Goal: Task Accomplishment & Management: Manage account settings

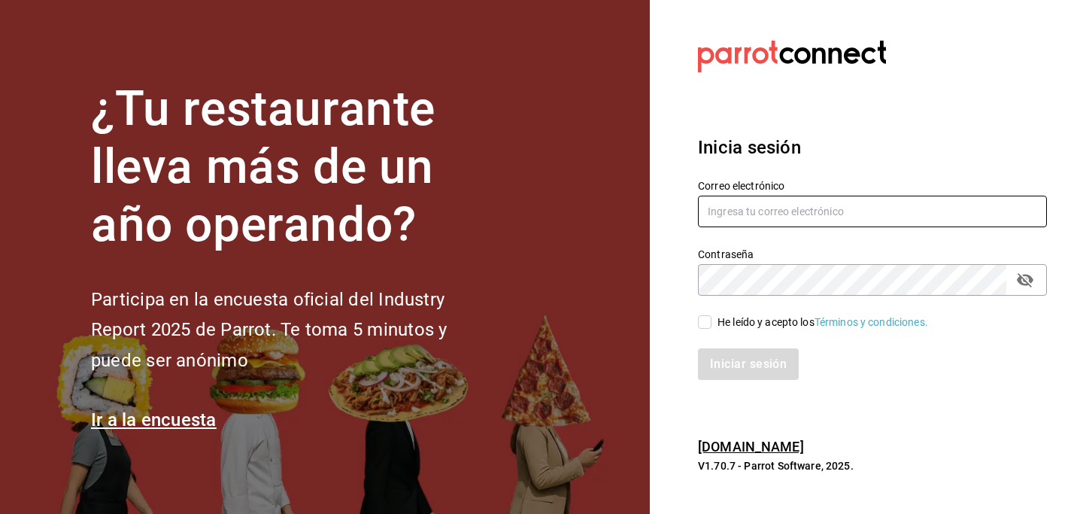
click at [764, 218] on input "text" at bounding box center [872, 212] width 349 height 32
type input "[PERSON_NAME][EMAIL_ADDRESS][DOMAIN_NAME]"
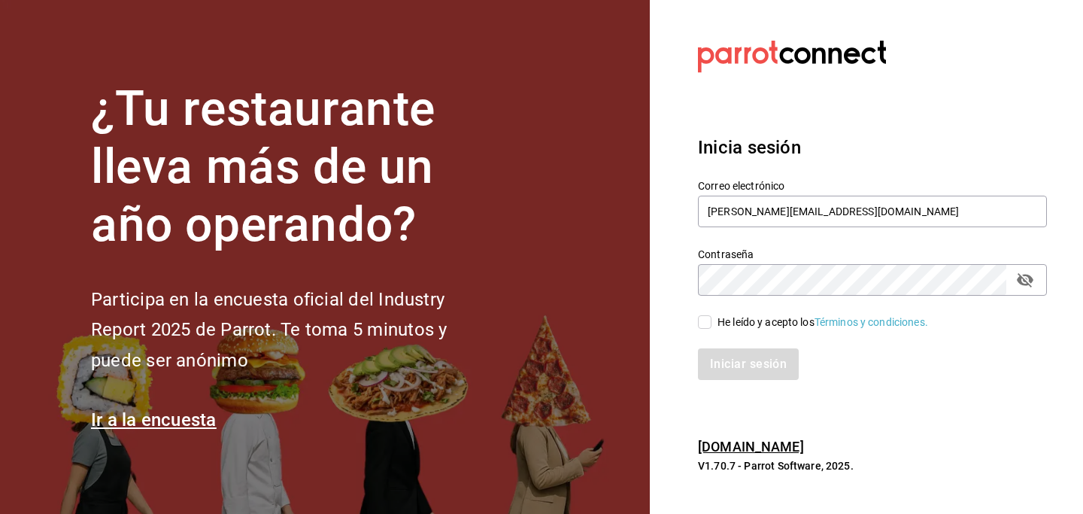
click at [706, 323] on input "He leído y acepto los Términos y condiciones." at bounding box center [705, 322] width 14 height 14
checkbox input "true"
click at [729, 358] on button "Iniciar sesión" at bounding box center [749, 364] width 102 height 32
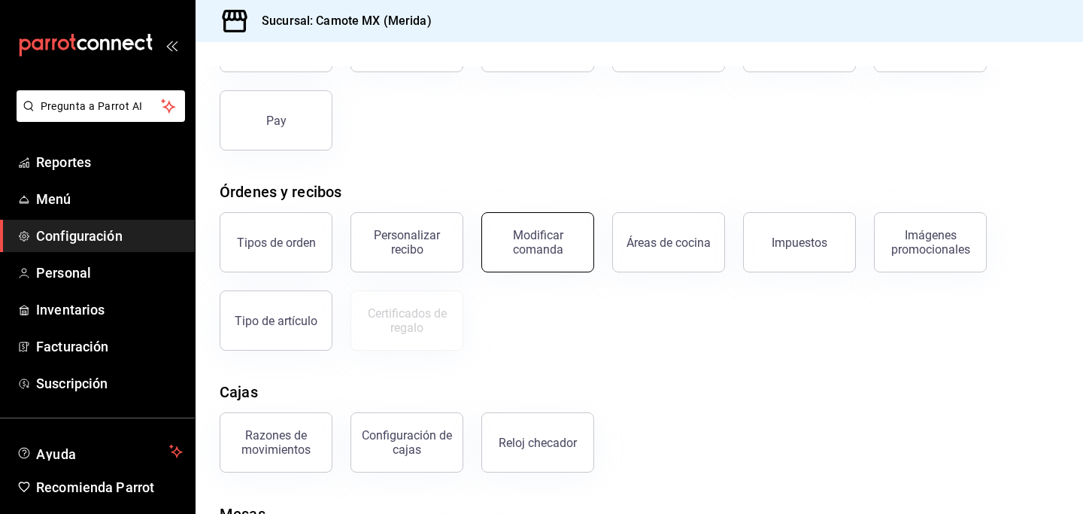
scroll to position [249, 0]
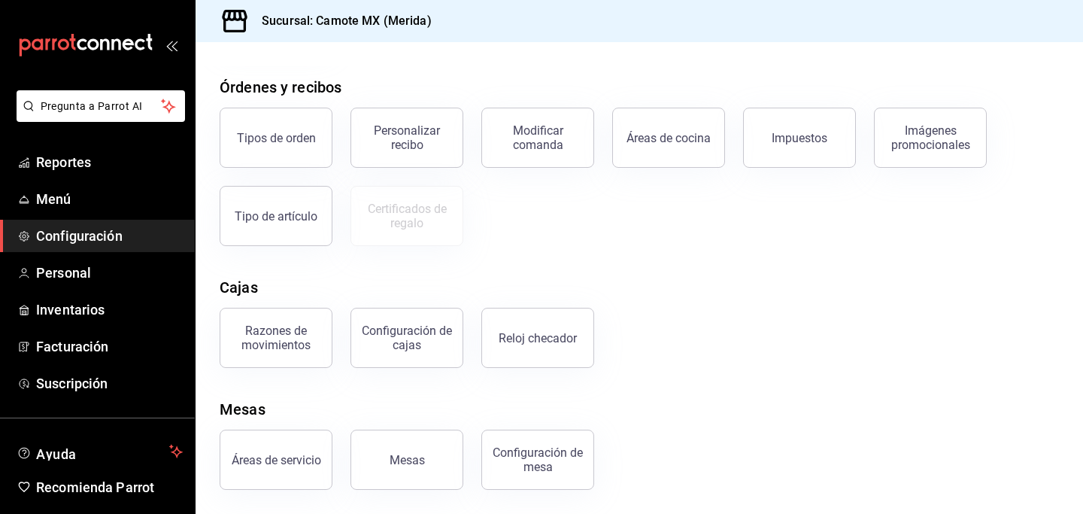
click at [645, 138] on div "Áreas de cocina" at bounding box center [669, 138] width 84 height 14
click at [672, 153] on html "Pregunta a Parrot AI Reportes Menú Configuración Personal Inventarios Facturaci…" at bounding box center [541, 257] width 1083 height 514
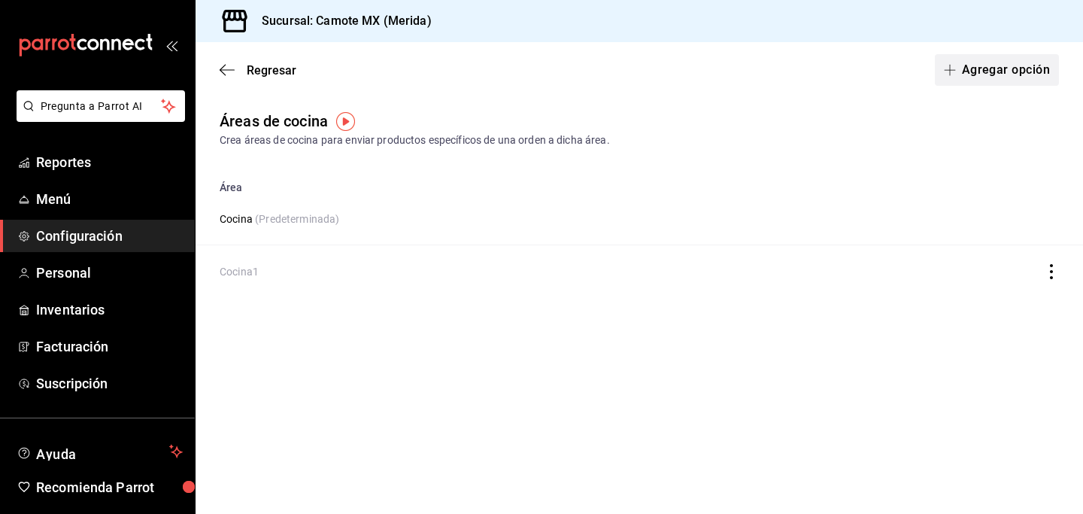
click at [985, 69] on button "Agregar opción" at bounding box center [997, 70] width 124 height 32
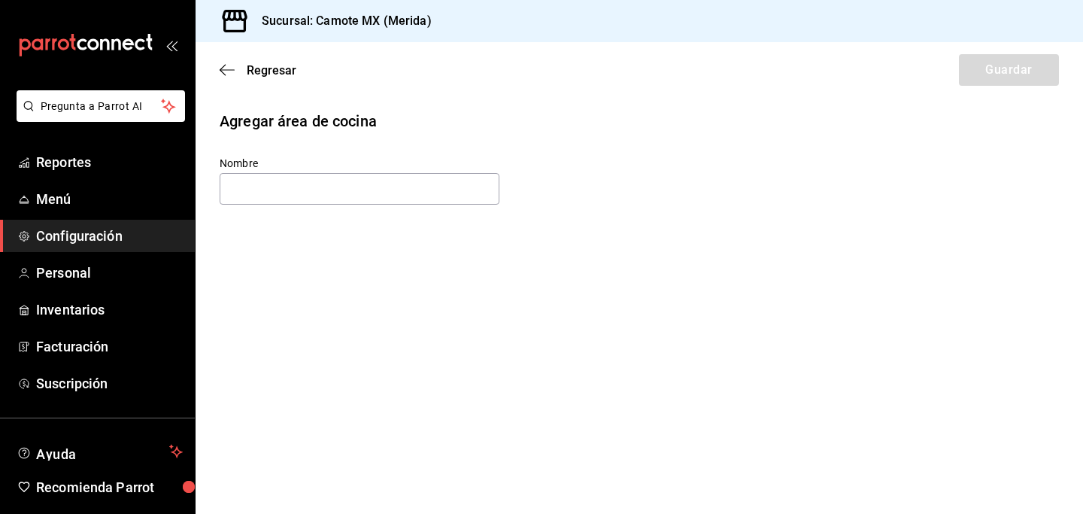
click at [218, 71] on div "Regresar Guardar" at bounding box center [639, 70] width 887 height 56
click at [230, 71] on icon "button" at bounding box center [227, 70] width 15 height 14
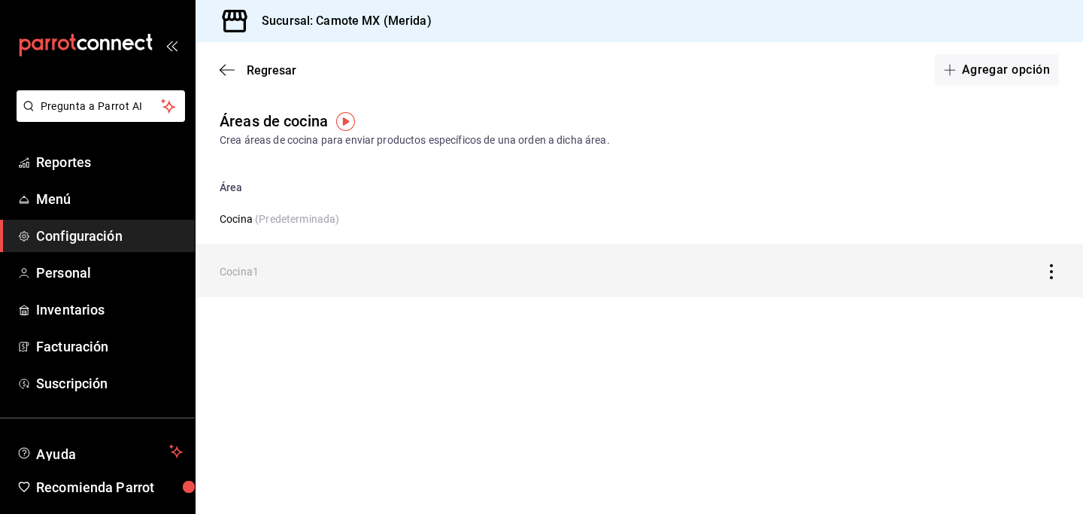
click at [1048, 276] on icon "discountsTable" at bounding box center [1051, 271] width 15 height 15
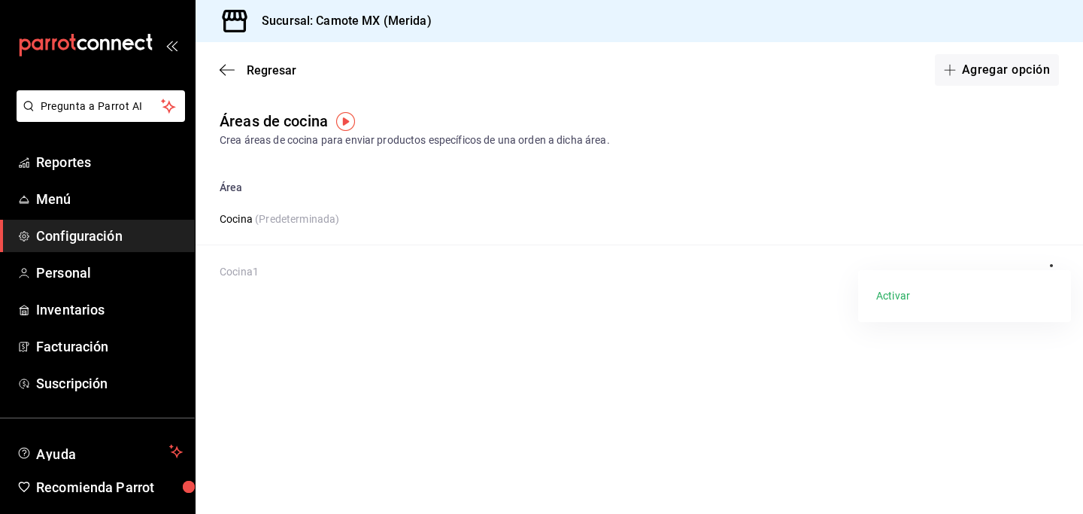
click at [972, 412] on div at bounding box center [541, 257] width 1083 height 514
click at [224, 73] on icon "button" at bounding box center [227, 70] width 15 height 14
